Goal: Transaction & Acquisition: Purchase product/service

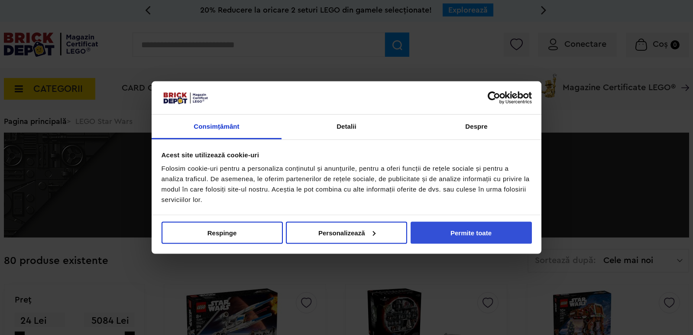
click at [511, 236] on button "Permite toate" at bounding box center [470, 232] width 121 height 22
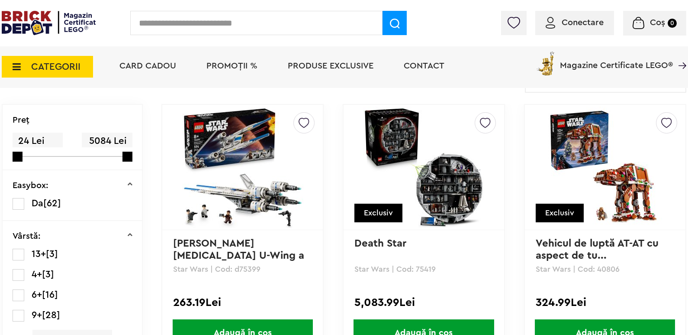
scroll to position [225, 0]
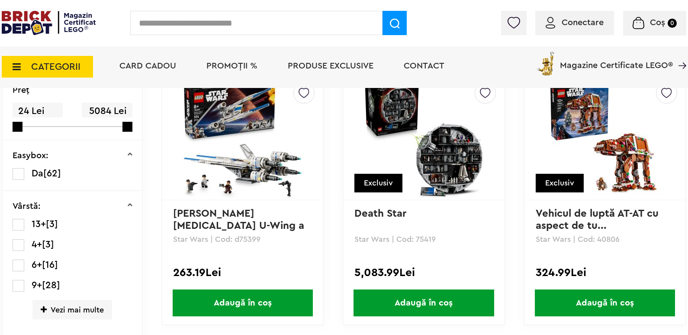
click at [59, 73] on span "CATEGORII" at bounding box center [47, 67] width 91 height 22
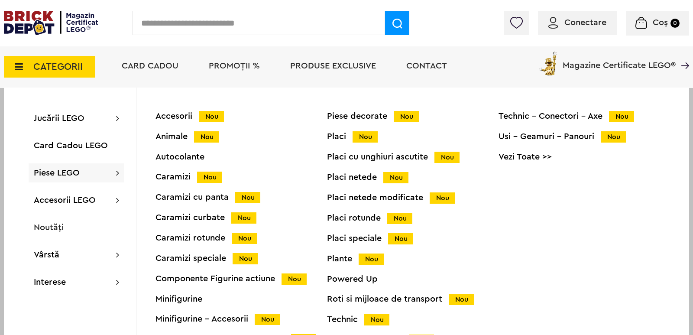
click at [192, 299] on div "Minifigurine" at bounding box center [240, 298] width 171 height 9
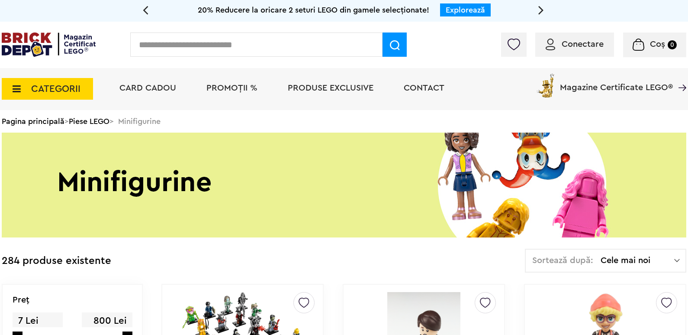
drag, startPoint x: 687, startPoint y: 22, endPoint x: 692, endPoint y: 32, distance: 10.6
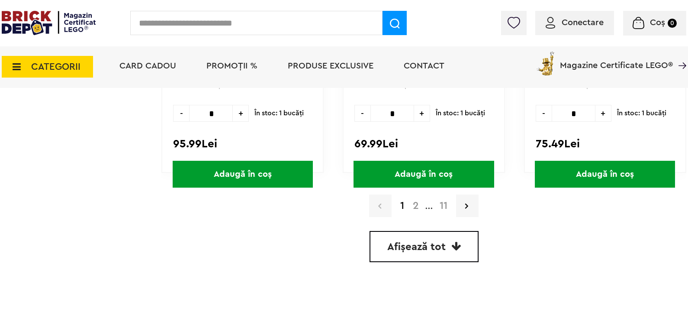
scroll to position [2529, 0]
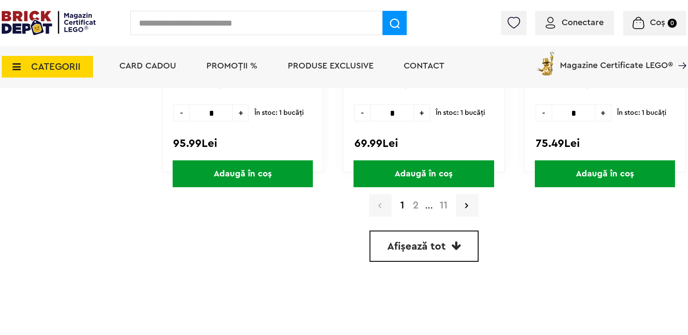
click at [417, 207] on link "2" at bounding box center [416, 205] width 15 height 10
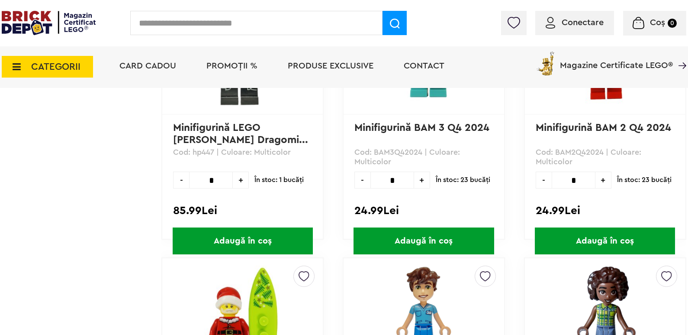
scroll to position [653, 0]
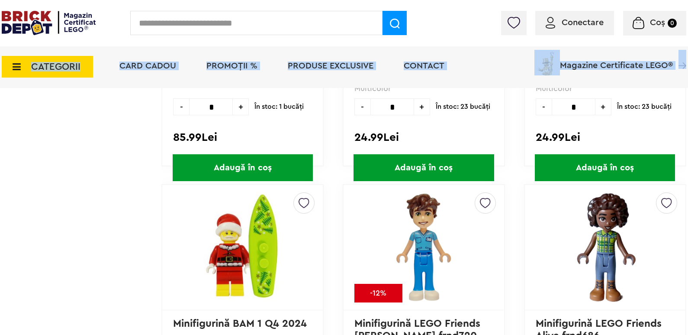
drag, startPoint x: 688, startPoint y: 66, endPoint x: 691, endPoint y: 70, distance: 5.3
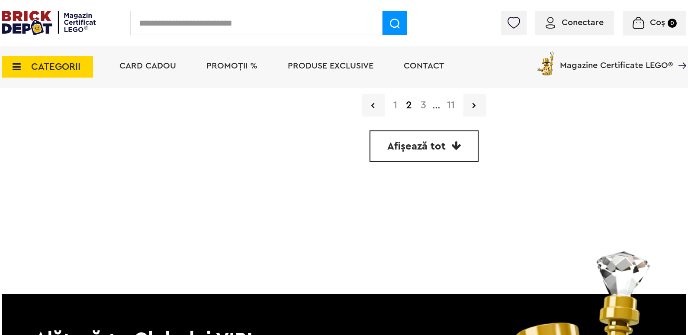
scroll to position [2643, 0]
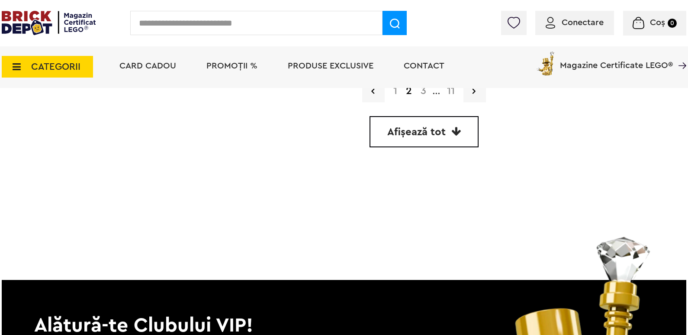
click at [425, 96] on link "3" at bounding box center [423, 91] width 14 height 10
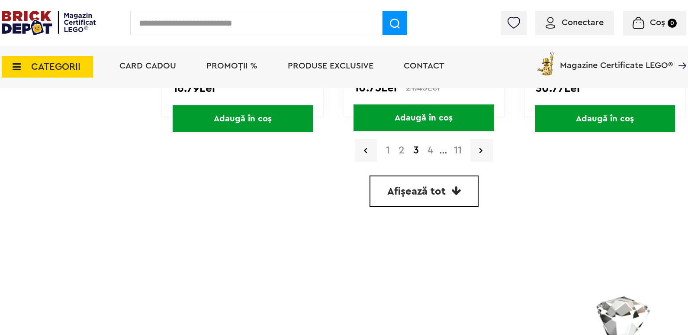
scroll to position [2597, 0]
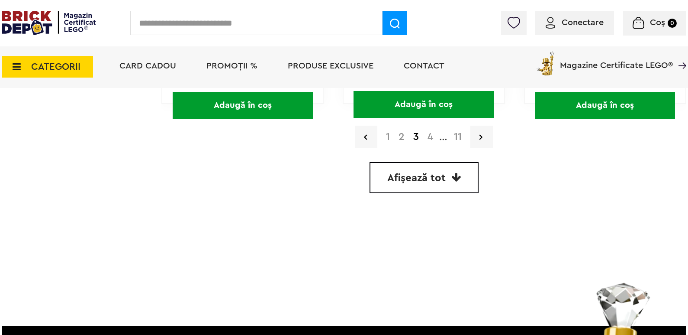
click at [431, 141] on link "4" at bounding box center [430, 137] width 14 height 10
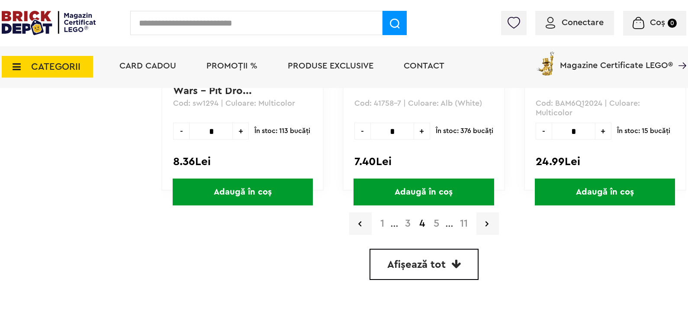
scroll to position [2515, 0]
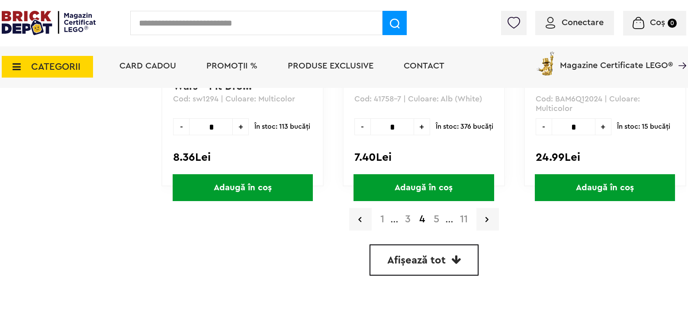
click at [441, 216] on link "5" at bounding box center [436, 219] width 14 height 10
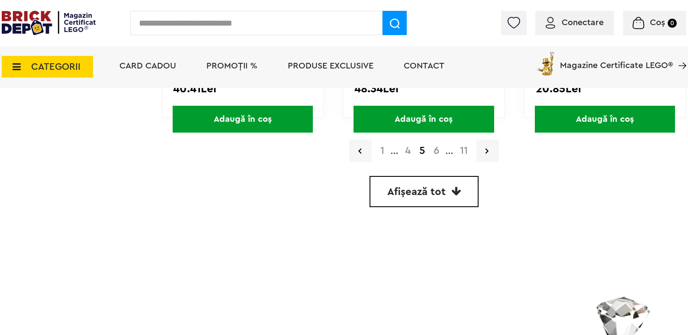
scroll to position [2588, 0]
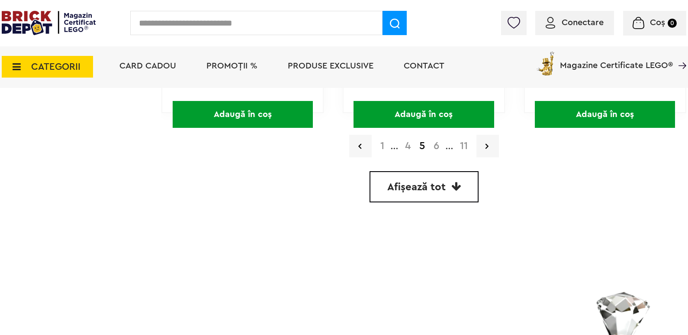
click at [436, 150] on link "6" at bounding box center [436, 146] width 14 height 10
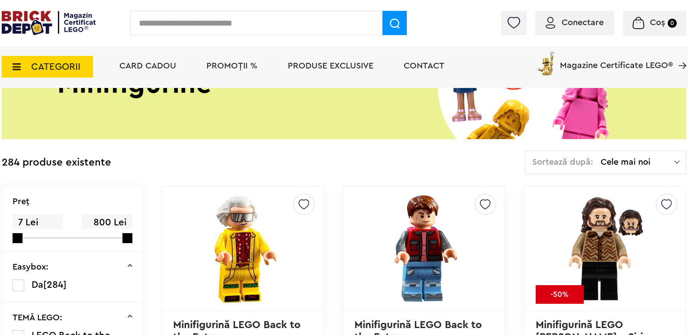
drag, startPoint x: 692, startPoint y: 24, endPoint x: 691, endPoint y: 41, distance: 16.9
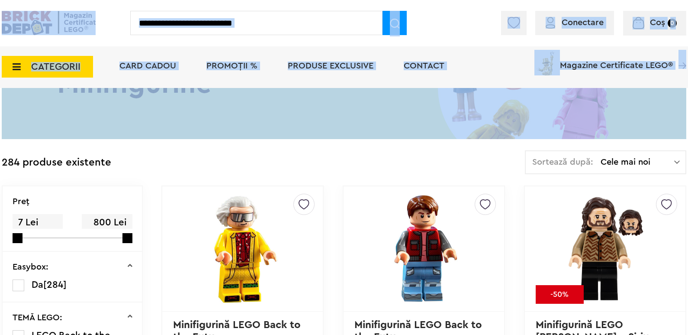
drag, startPoint x: 687, startPoint y: 30, endPoint x: 690, endPoint y: 35, distance: 5.4
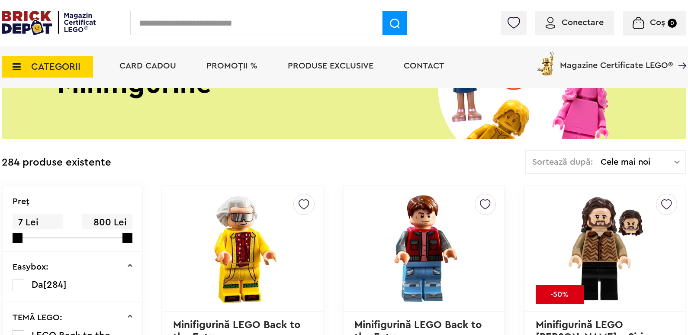
click at [483, 173] on td "284 produse existente Sortează după: Cele mai noi Cele mai noi Cele mai vechi C…" at bounding box center [344, 167] width 685 height 35
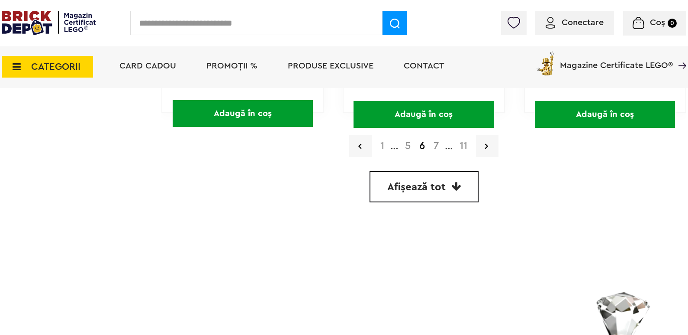
scroll to position [2597, 0]
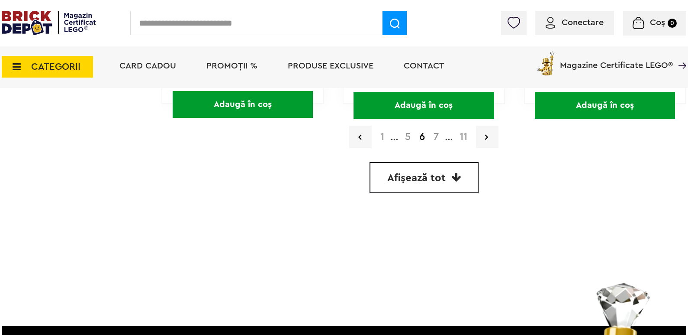
click at [436, 136] on link "7" at bounding box center [436, 137] width 14 height 10
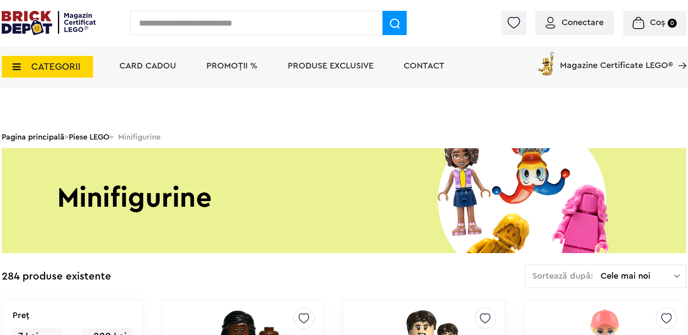
scroll to position [293, 0]
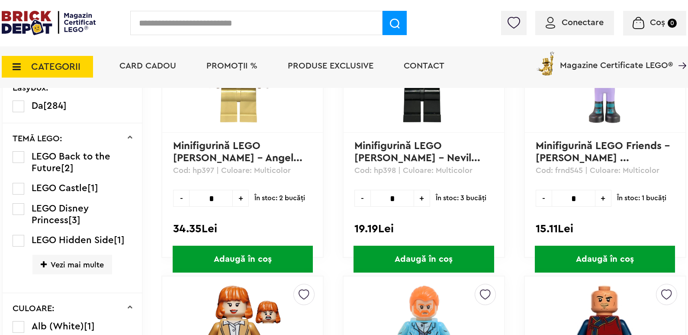
drag, startPoint x: 689, startPoint y: 32, endPoint x: 691, endPoint y: 41, distance: 8.9
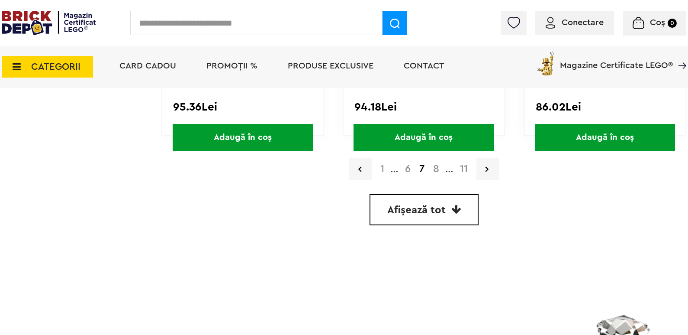
scroll to position [2593, 0]
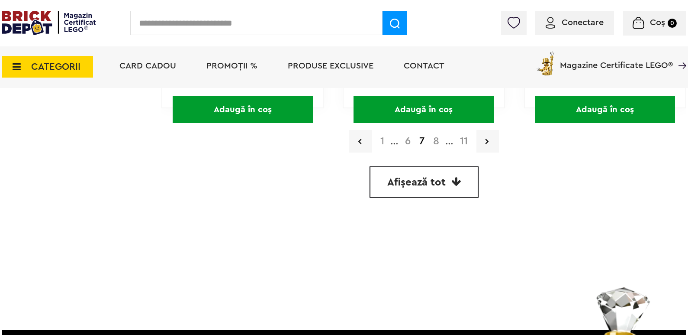
click at [436, 139] on link "8" at bounding box center [436, 141] width 15 height 10
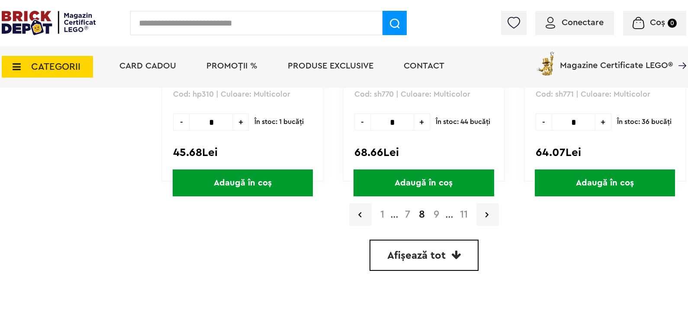
scroll to position [2561, 0]
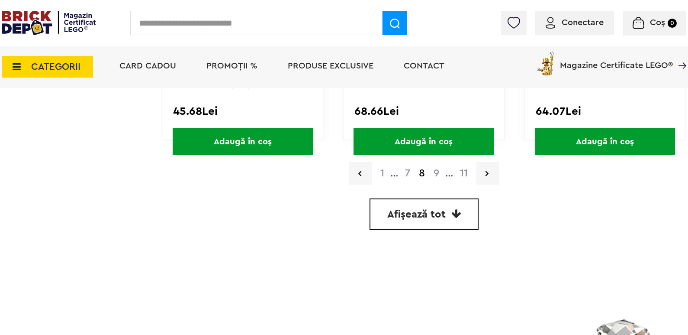
click at [435, 169] on link "9" at bounding box center [436, 173] width 14 height 10
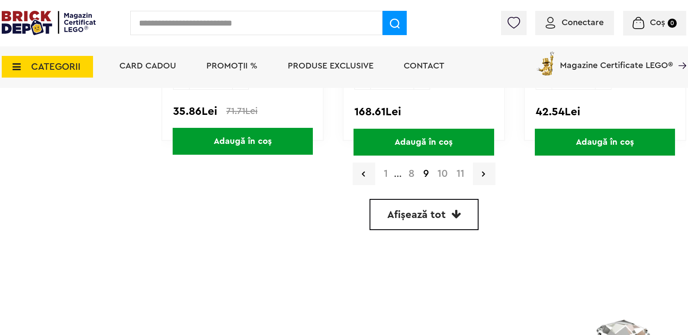
scroll to position [2574, 0]
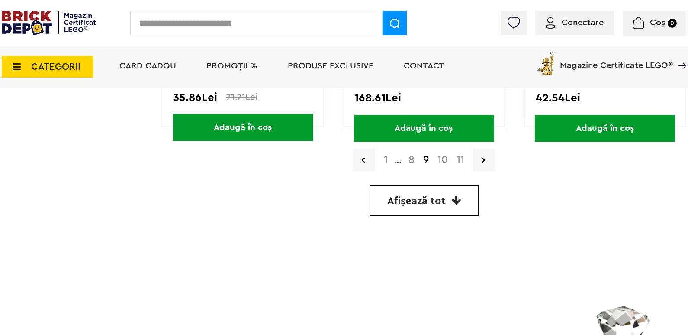
click at [441, 162] on link "10" at bounding box center [442, 160] width 19 height 10
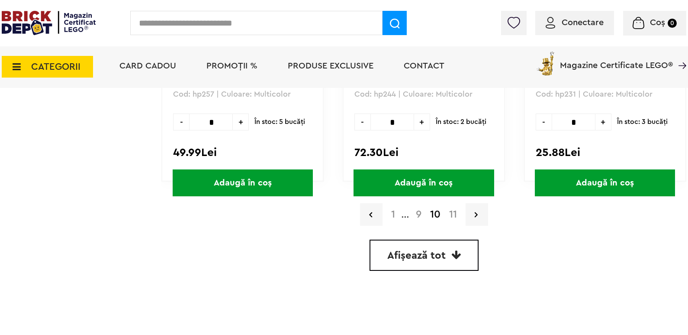
scroll to position [2547, 0]
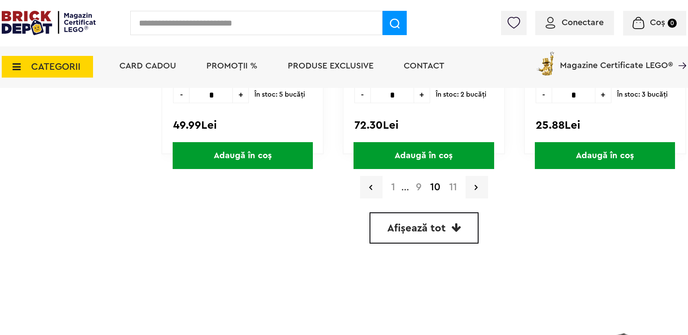
click at [451, 186] on link "11" at bounding box center [453, 187] width 16 height 10
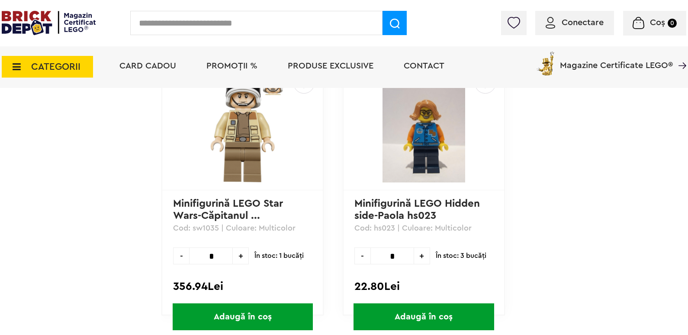
scroll to position [1323, 0]
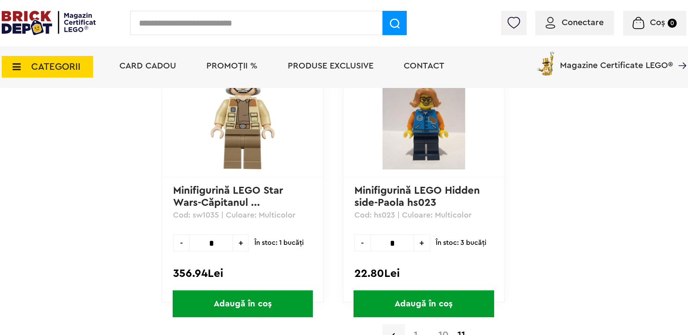
click at [63, 67] on span "CATEGORII" at bounding box center [55, 67] width 49 height 10
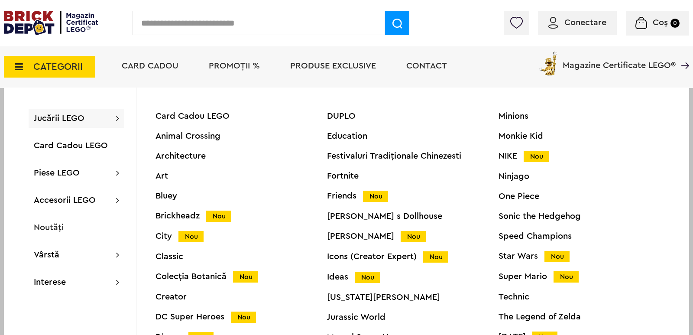
click at [170, 237] on div "City Nou" at bounding box center [240, 236] width 171 height 9
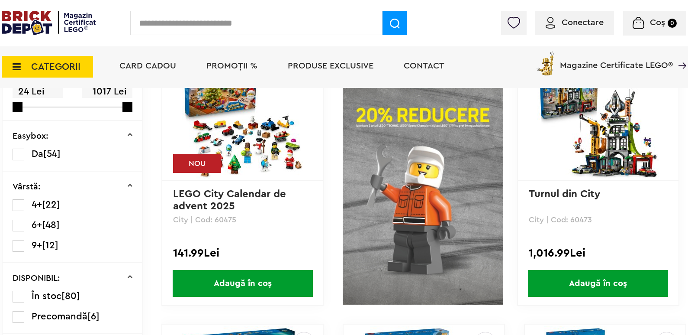
scroll to position [235, 0]
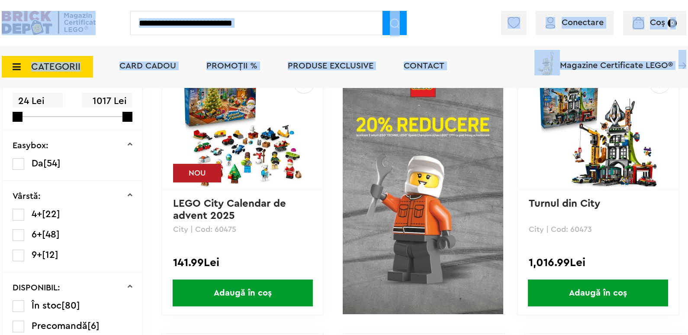
drag, startPoint x: 687, startPoint y: 33, endPoint x: 691, endPoint y: 35, distance: 4.5
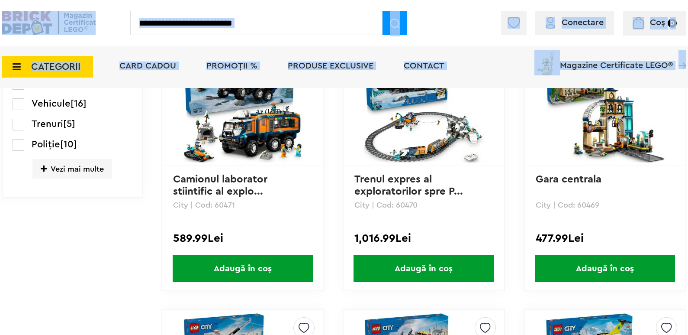
click at [684, 94] on div "Creează o listă nouă" at bounding box center [605, 103] width 161 height 125
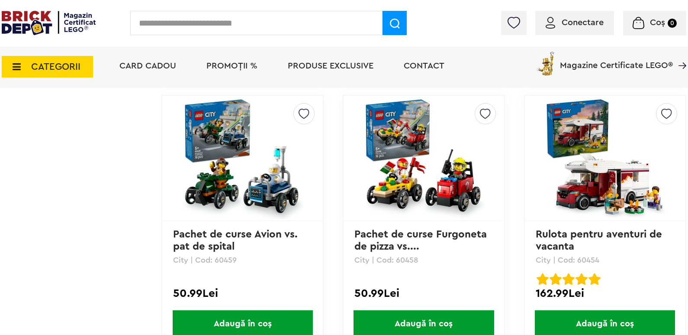
scroll to position [2020, 0]
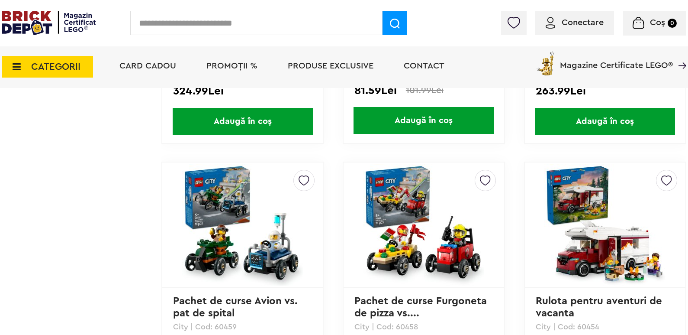
click at [600, 235] on img at bounding box center [605, 224] width 121 height 121
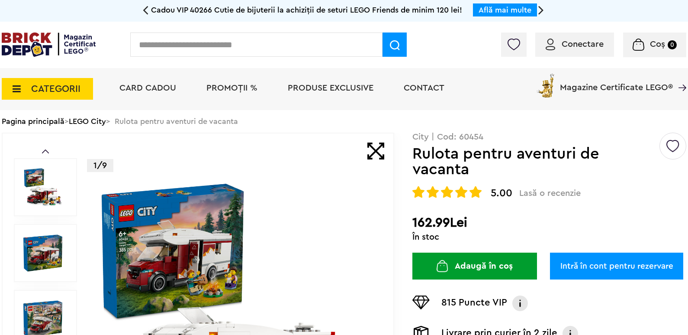
click at [221, 223] on img at bounding box center [235, 318] width 279 height 279
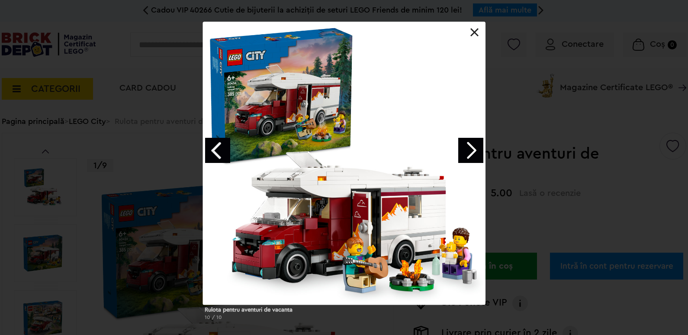
click at [471, 144] on link "Next image" at bounding box center [470, 150] width 25 height 25
click at [471, 149] on link "Next image" at bounding box center [470, 150] width 25 height 25
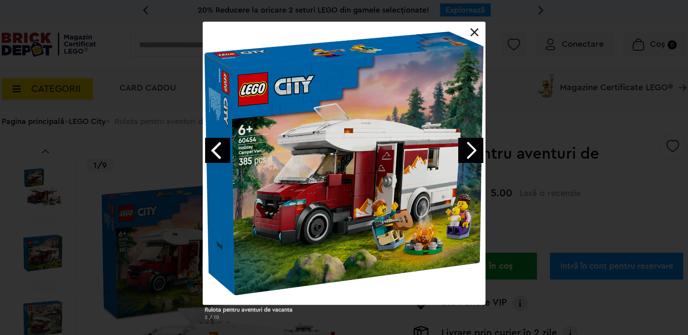
click at [471, 149] on link "Next image" at bounding box center [470, 150] width 25 height 25
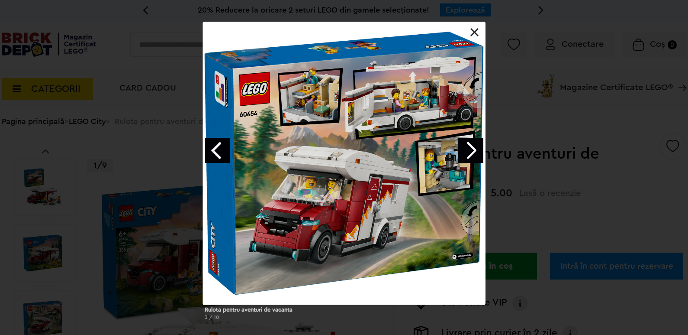
click at [471, 149] on link "Next image" at bounding box center [470, 150] width 25 height 25
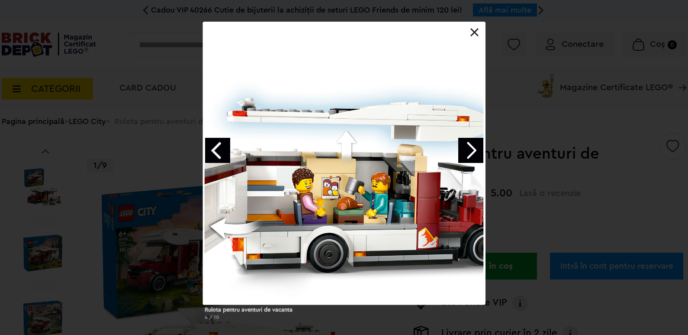
click at [470, 36] on div at bounding box center [344, 163] width 283 height 283
click at [474, 33] on link at bounding box center [475, 32] width 9 height 9
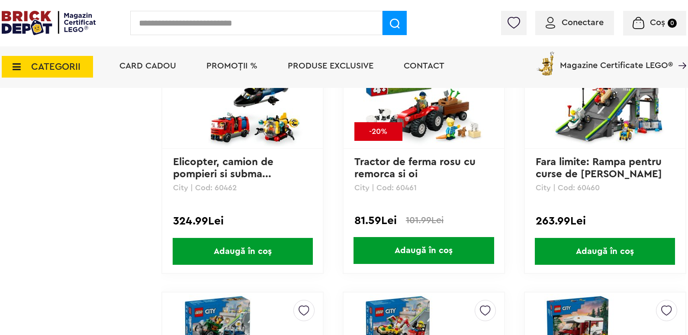
scroll to position [1837, 0]
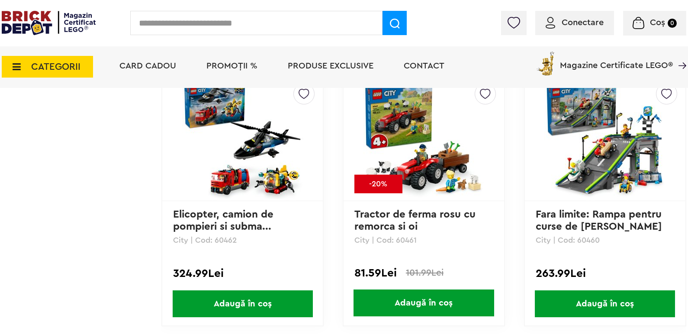
click at [455, 178] on img at bounding box center [423, 137] width 121 height 121
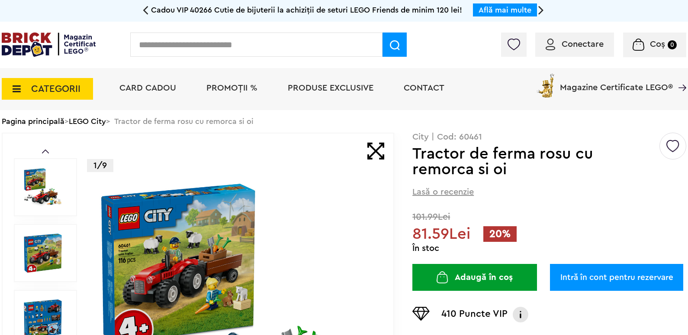
click at [213, 223] on img at bounding box center [235, 318] width 279 height 279
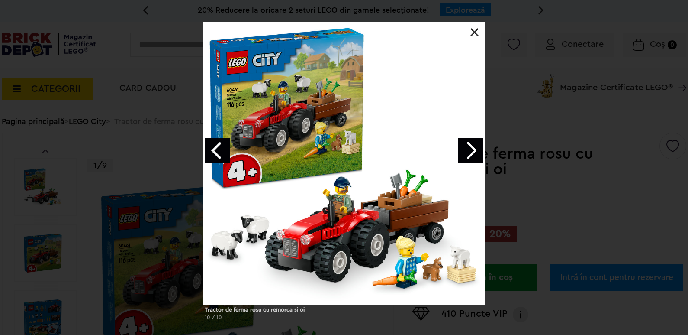
click at [478, 31] on link at bounding box center [475, 32] width 9 height 9
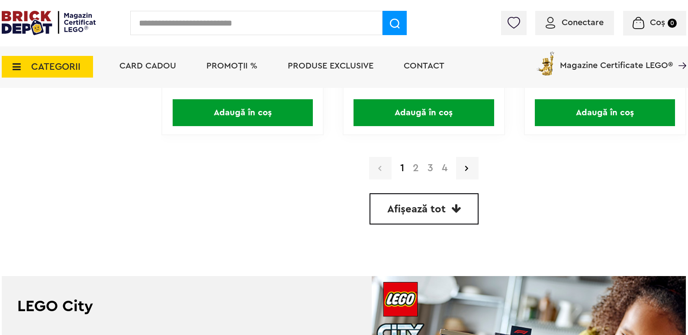
scroll to position [2576, 0]
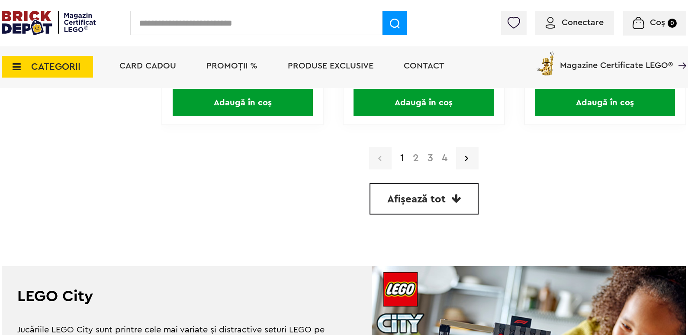
click at [415, 153] on link "2" at bounding box center [416, 158] width 15 height 10
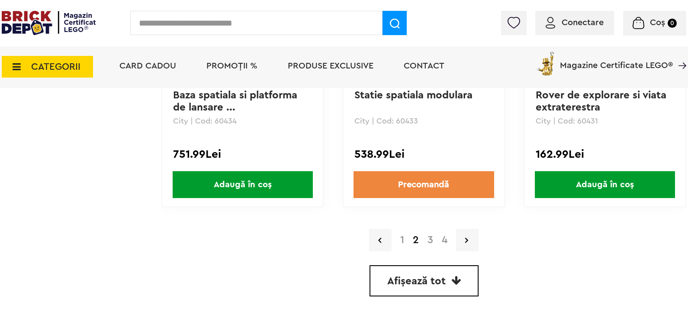
scroll to position [2514, 0]
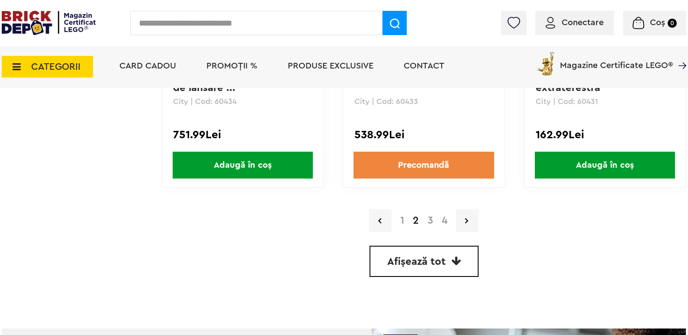
click at [432, 222] on link "3" at bounding box center [430, 220] width 14 height 10
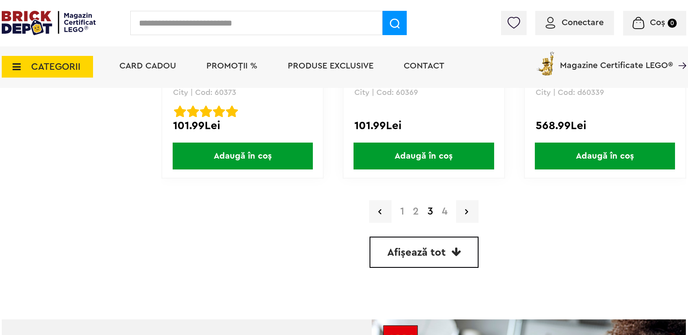
scroll to position [2542, 0]
